Goal: Task Accomplishment & Management: Manage account settings

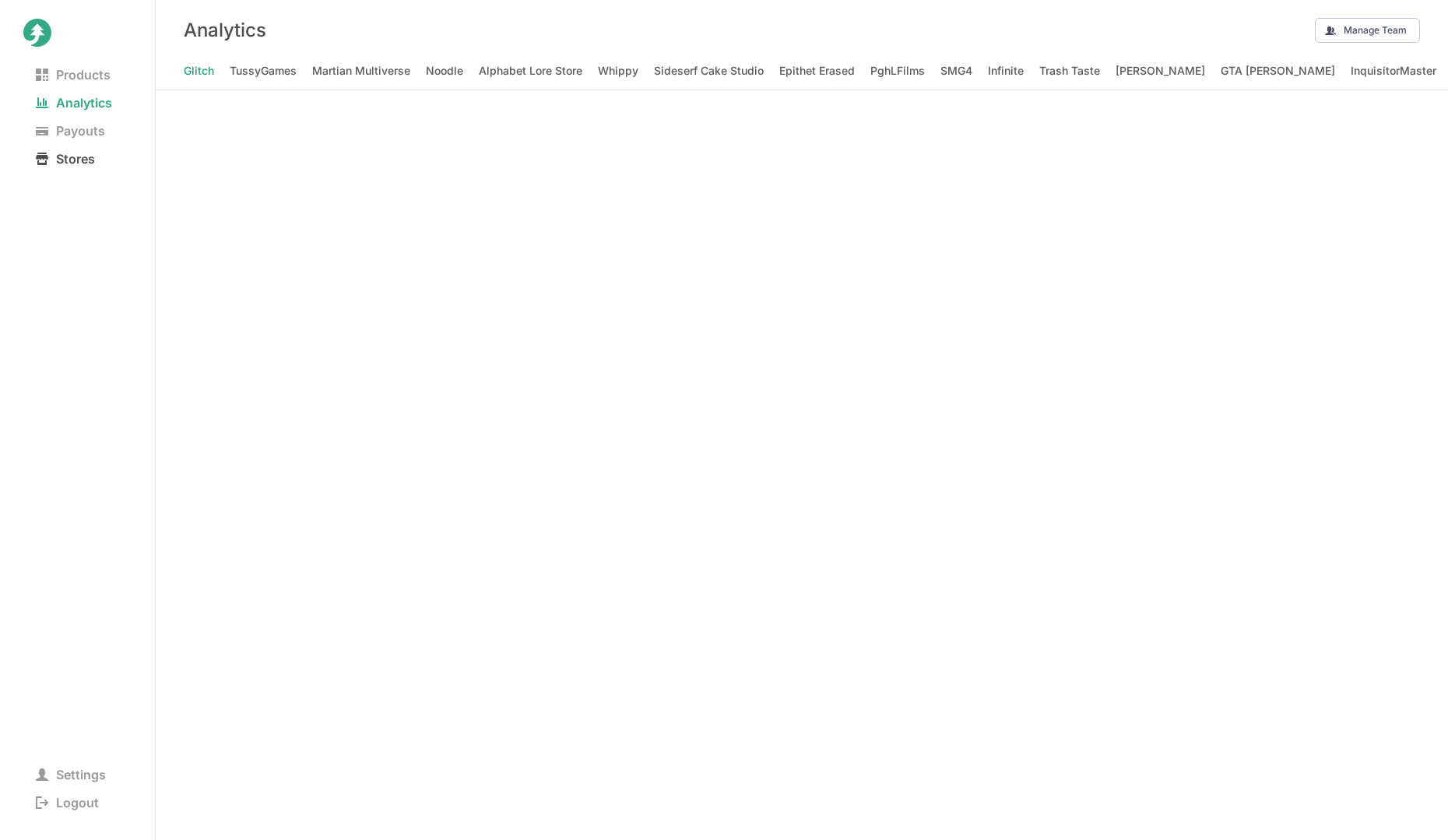
click at [73, 161] on span "Stores" at bounding box center [64, 159] width 84 height 22
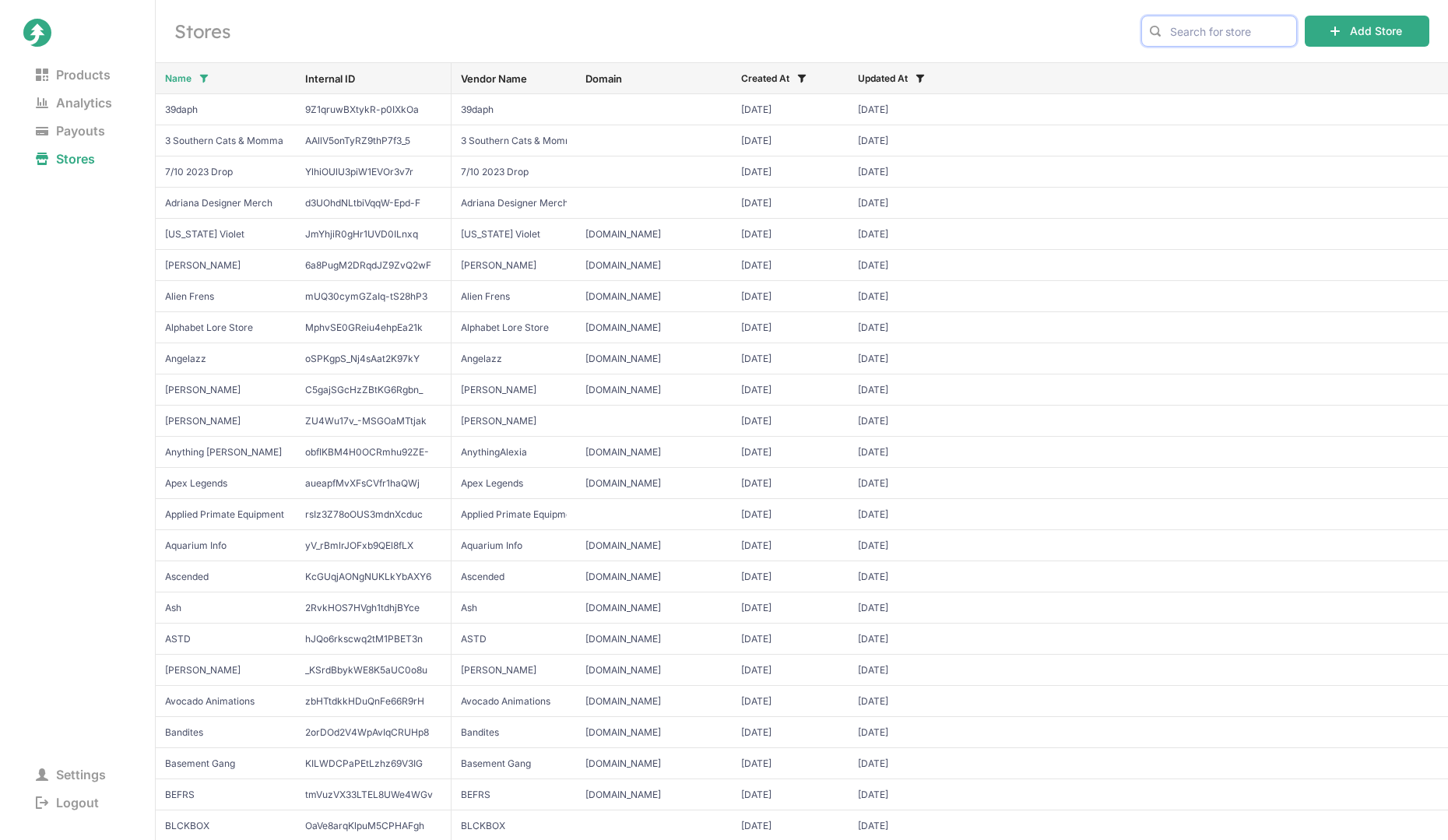
click at [1208, 40] on input "text" at bounding box center [1220, 31] width 156 height 31
click at [1208, 69] on span "Gorilla Tag" at bounding box center [1219, 64] width 129 height 15
click at [1257, 18] on input "gori" at bounding box center [1220, 31] width 156 height 31
type input "another"
click at [1240, 67] on span "Another Axiom" at bounding box center [1219, 64] width 129 height 15
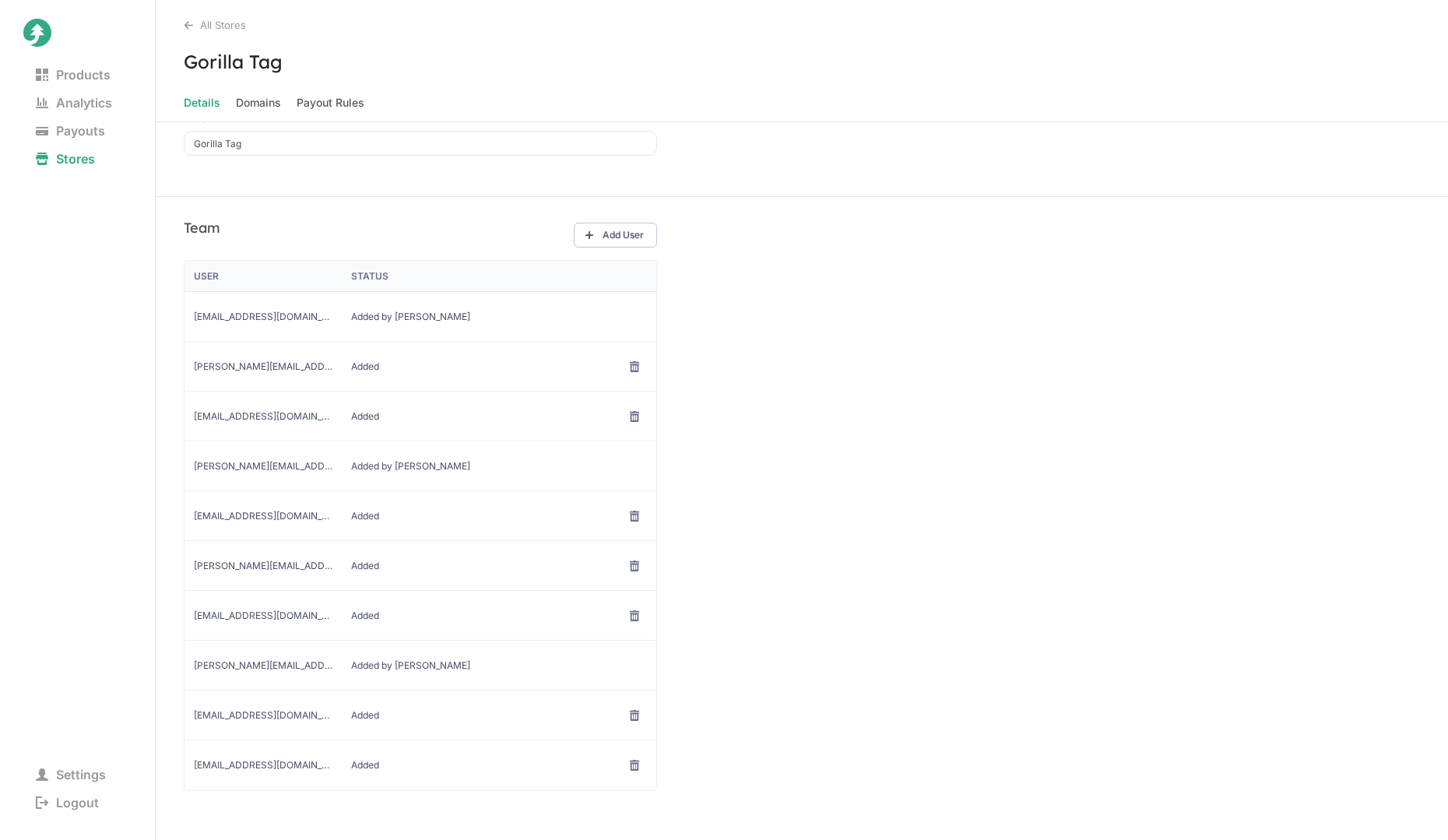
scroll to position [84, 0]
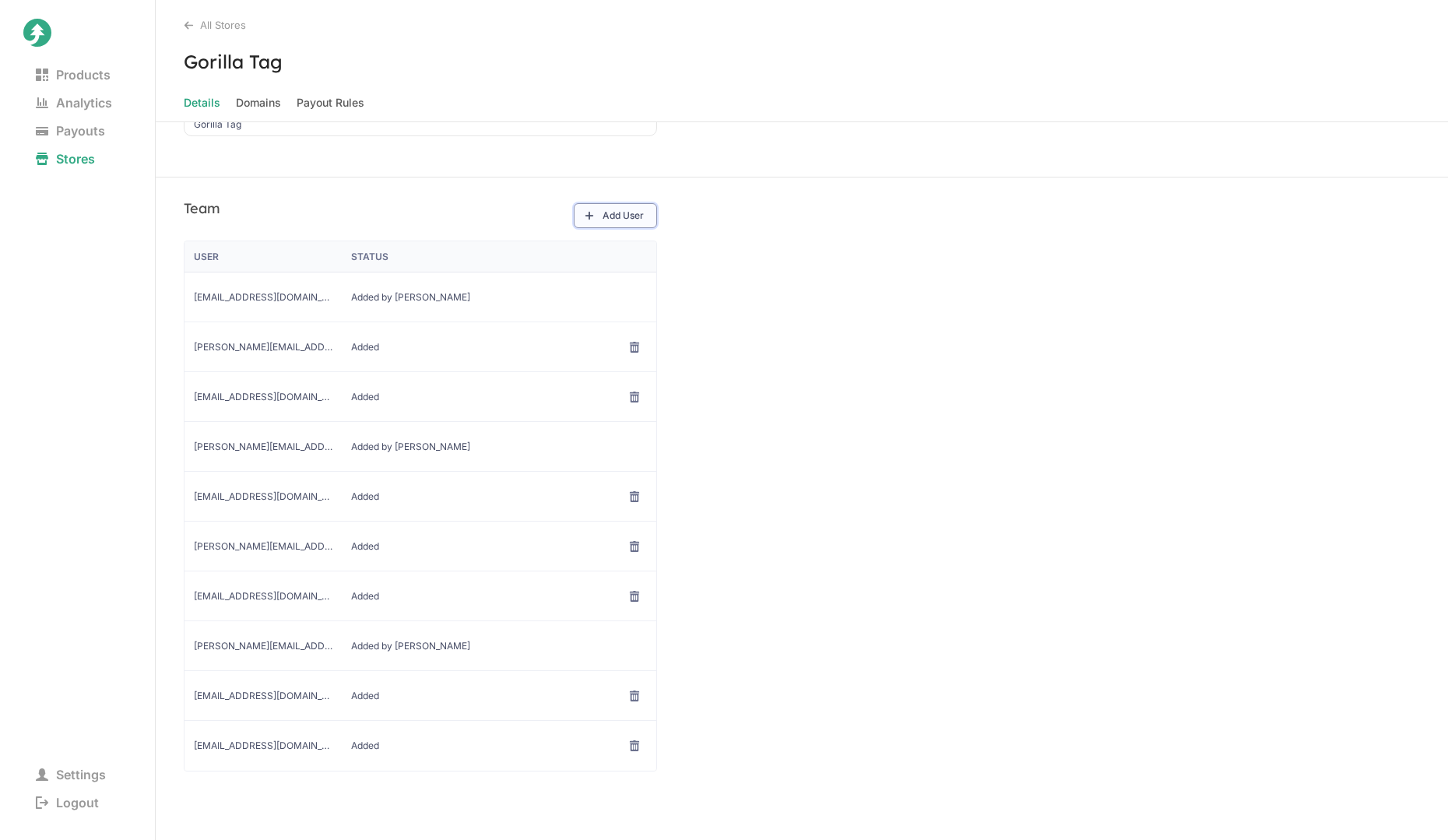
click at [597, 222] on button "Add User" at bounding box center [616, 216] width 84 height 25
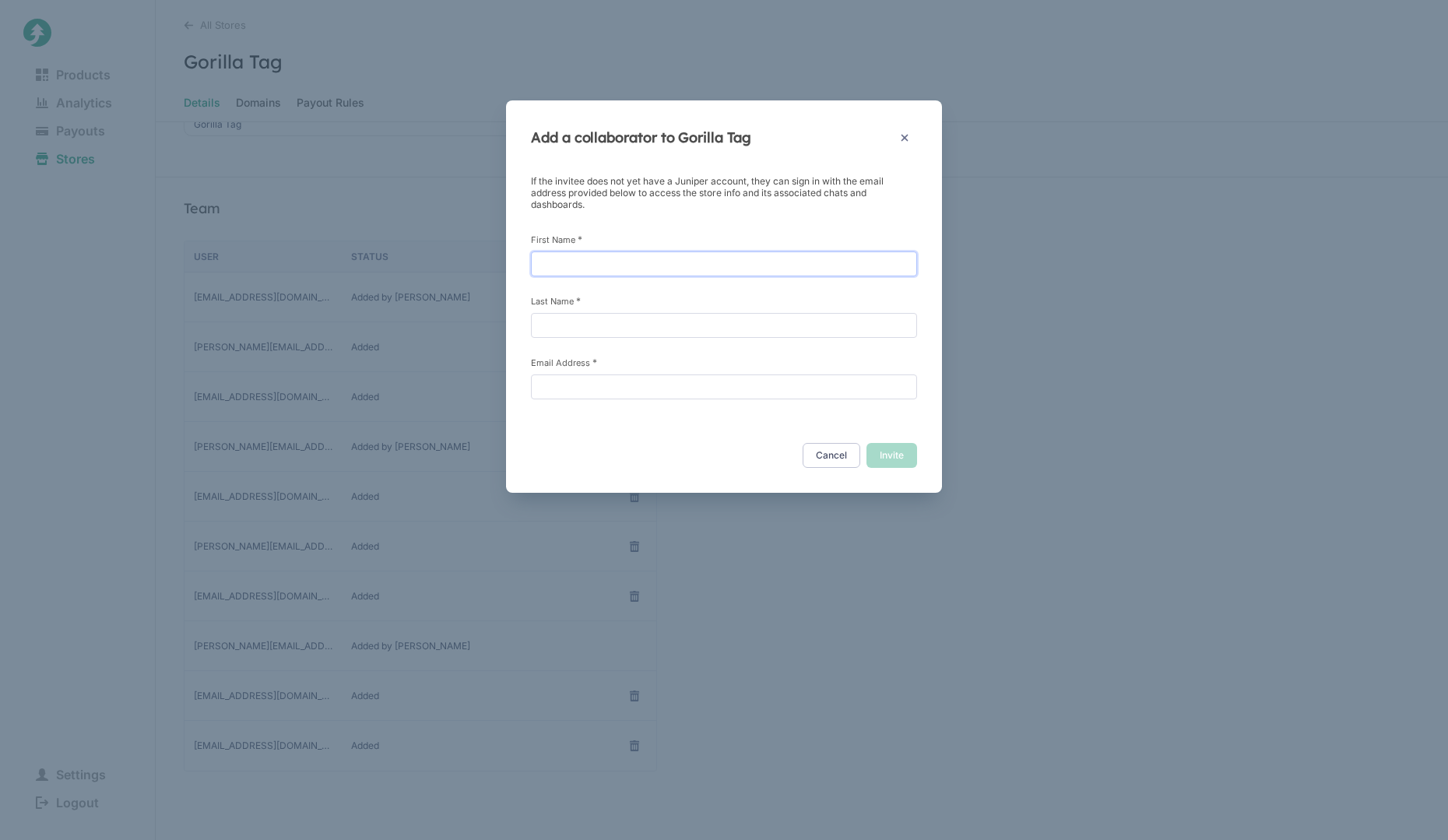
click at [796, 263] on input "First Name *" at bounding box center [724, 264] width 386 height 25
type input "Caytie"
type input "[PERSON_NAME]"
paste input "[EMAIL_ADDRESS][DOMAIN_NAME]"
type input "[EMAIL_ADDRESS][DOMAIN_NAME]"
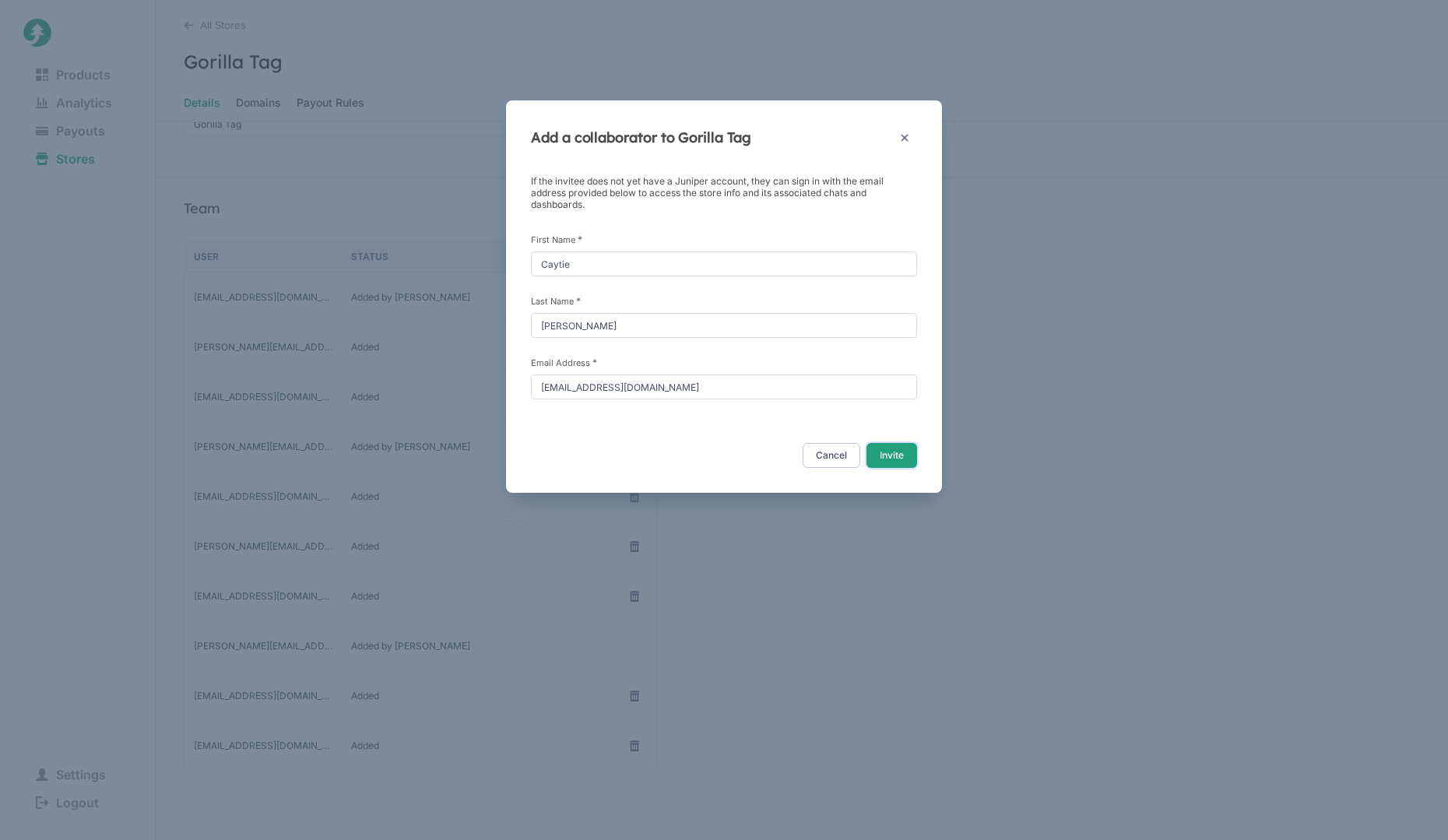
click at [898, 450] on button "Invite" at bounding box center [892, 456] width 51 height 25
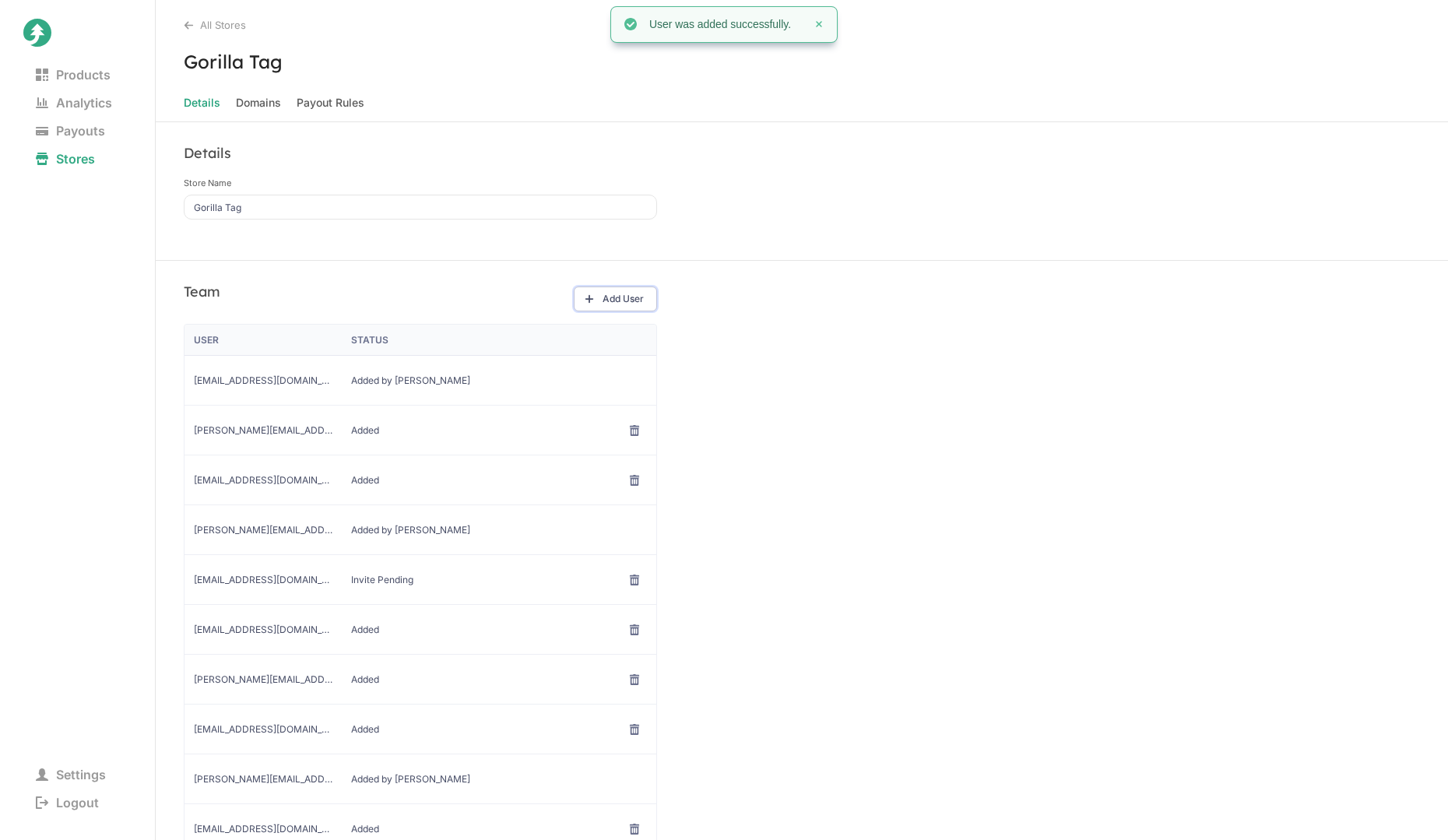
scroll to position [133, 0]
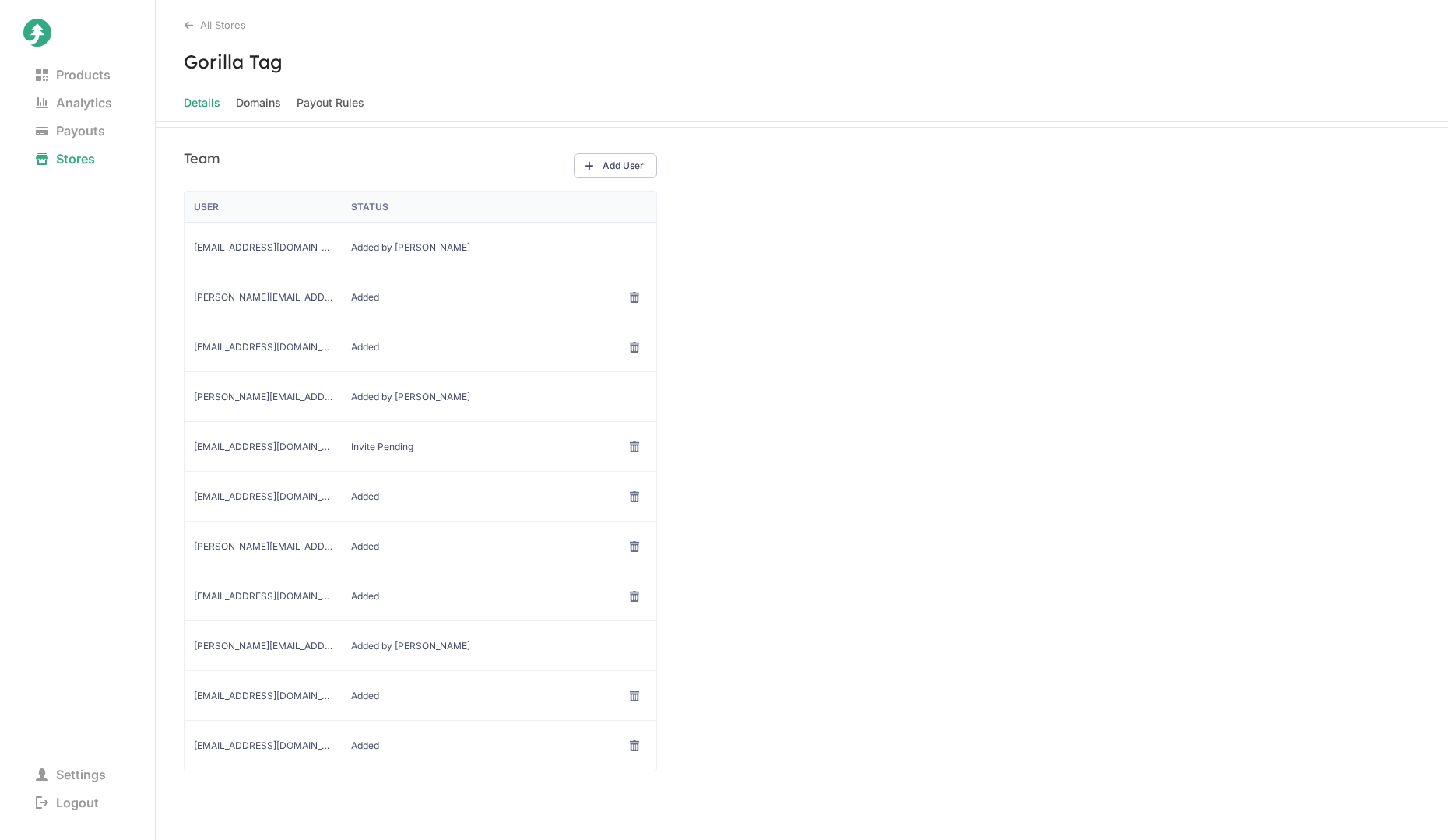
click at [926, 352] on div "Team Add User User Status [EMAIL_ADDRESS][DOMAIN_NAME] Added by [PERSON_NAME] […" at bounding box center [802, 485] width 1293 height 715
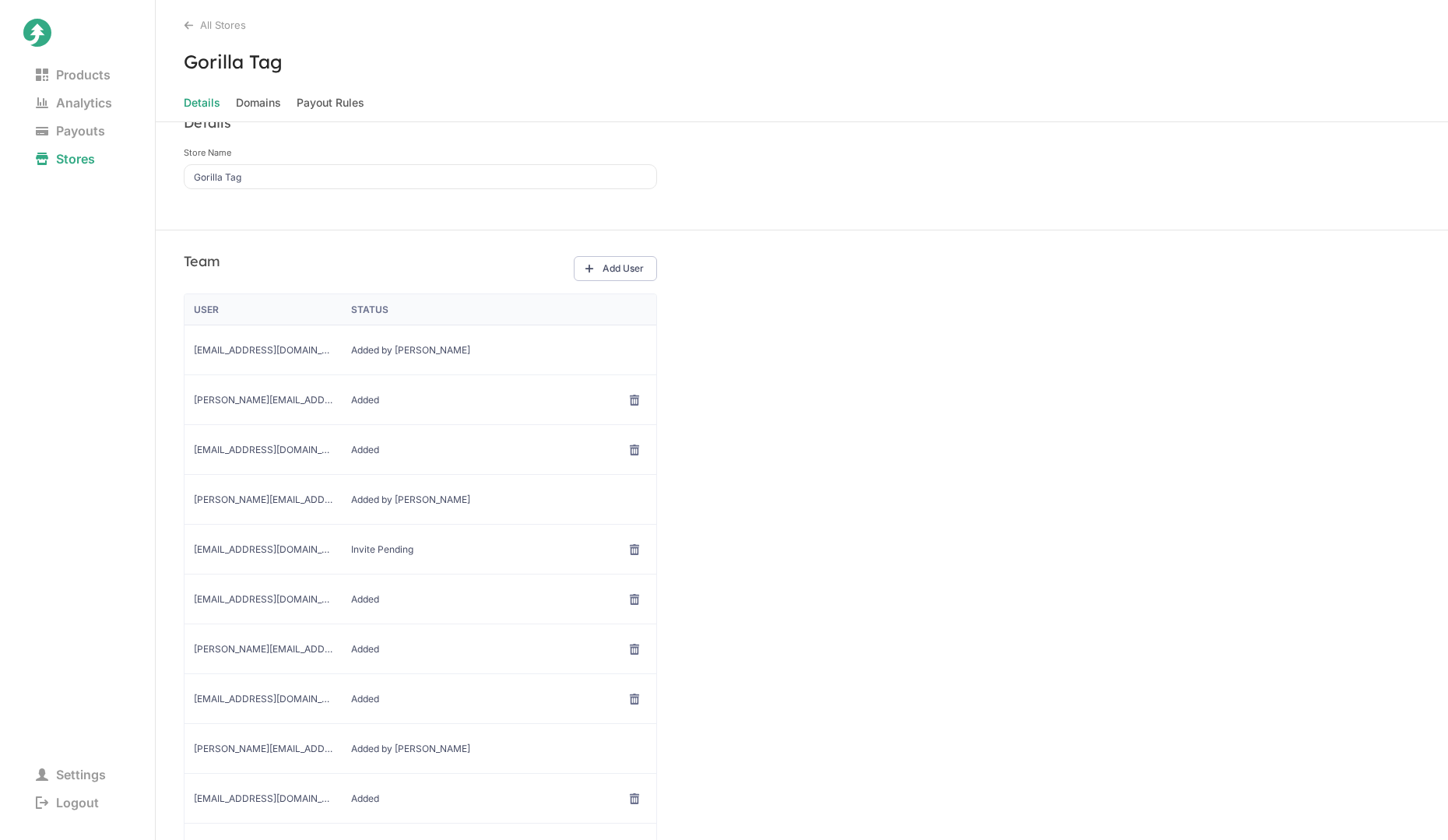
scroll to position [0, 0]
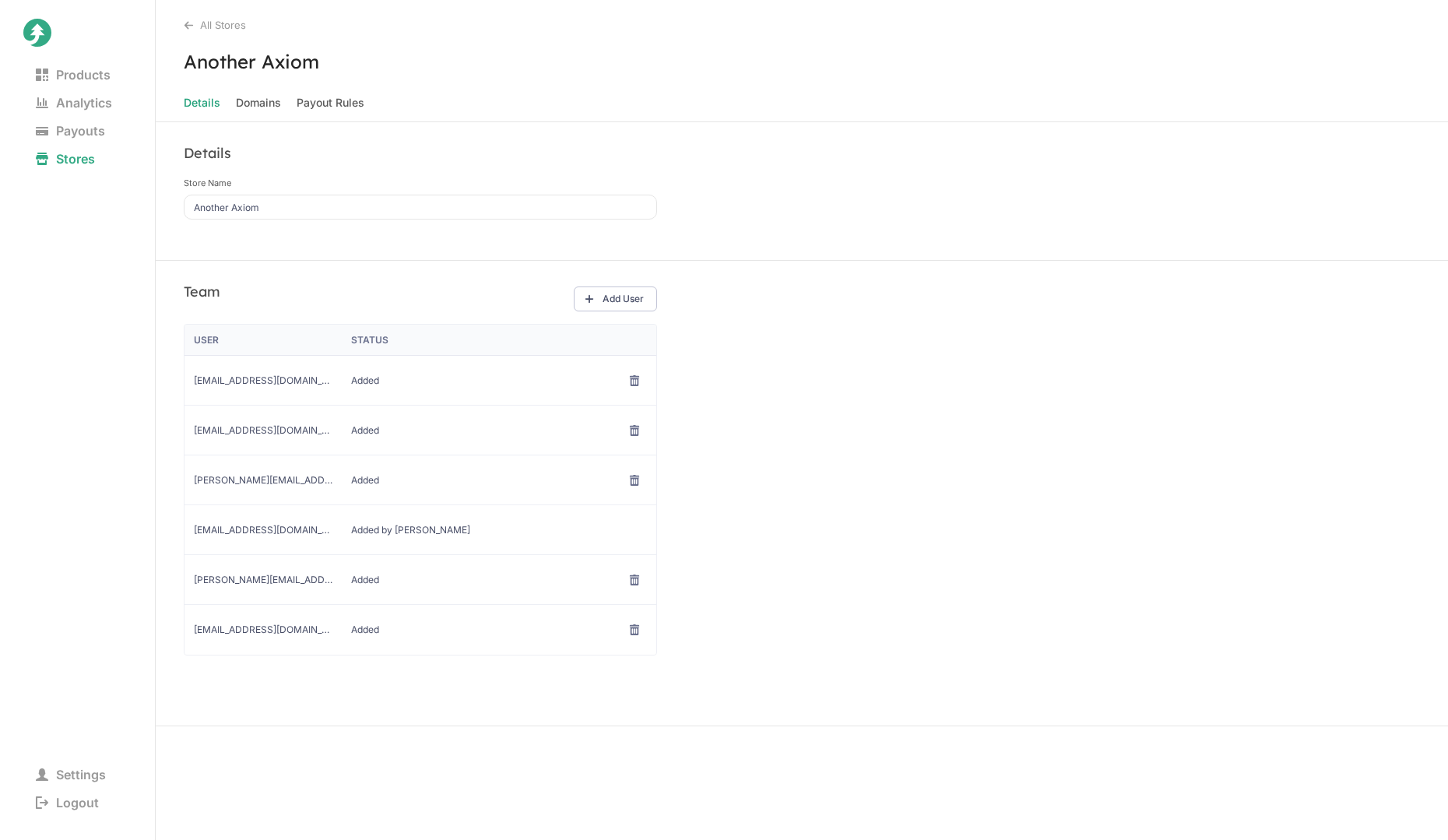
click at [251, 427] on span "jakez@anotheraxiom.com" at bounding box center [264, 430] width 139 height 13
click at [251, 427] on span "[EMAIL_ADDRESS][DOMAIN_NAME]" at bounding box center [264, 430] width 139 height 13
copy span "[EMAIL_ADDRESS][DOMAIN_NAME]"
